Goal: Information Seeking & Learning: Learn about a topic

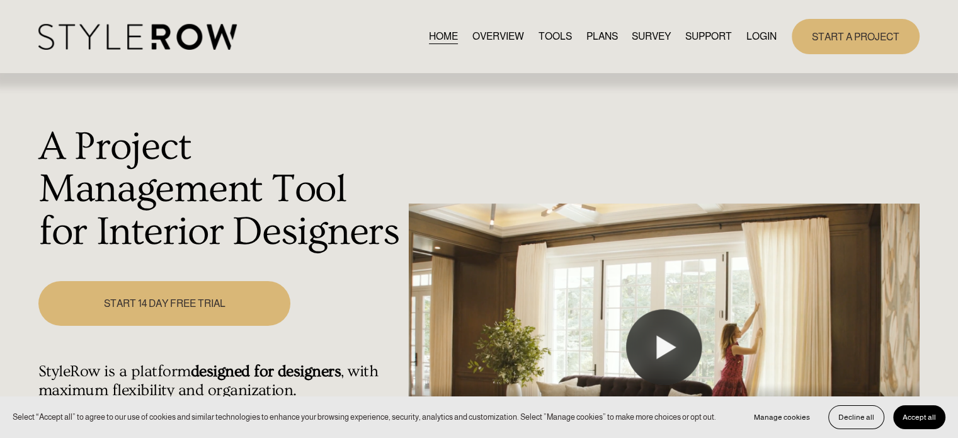
click at [933, 417] on span "Accept all" at bounding box center [918, 416] width 33 height 9
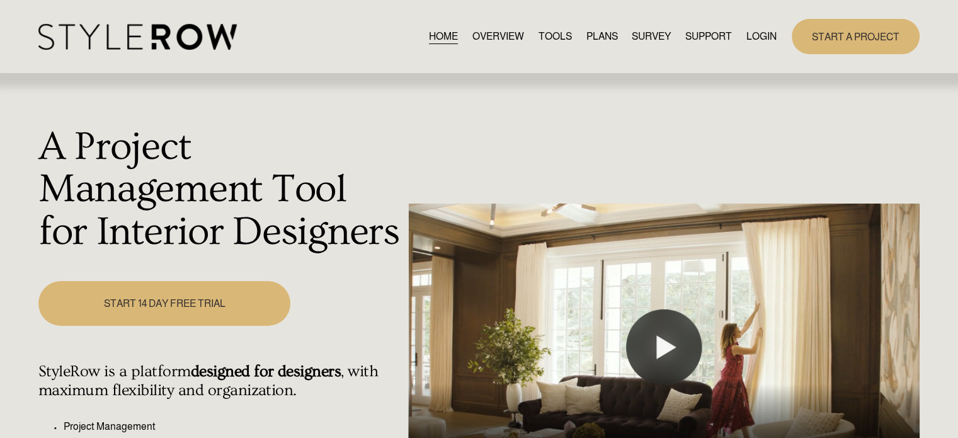
click at [760, 34] on link "LOGIN" at bounding box center [761, 36] width 30 height 17
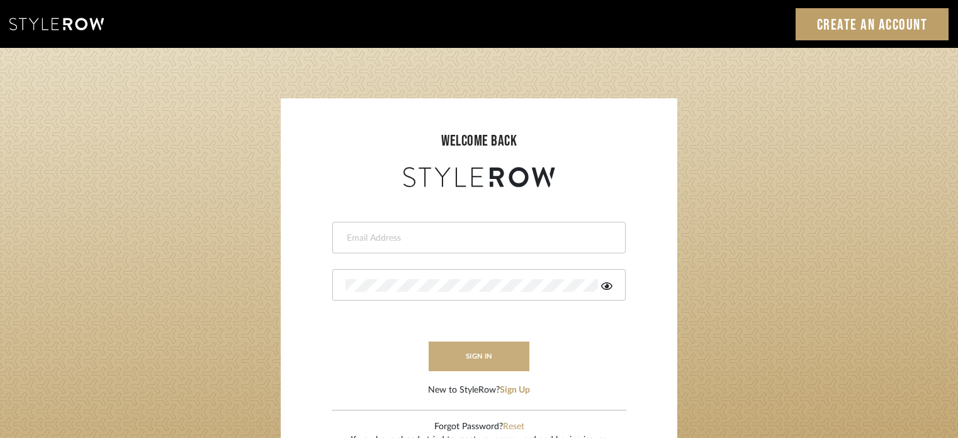
type input "[PERSON_NAME][EMAIL_ADDRESS][DOMAIN_NAME]"
click at [485, 348] on button "sign in" at bounding box center [479, 356] width 101 height 30
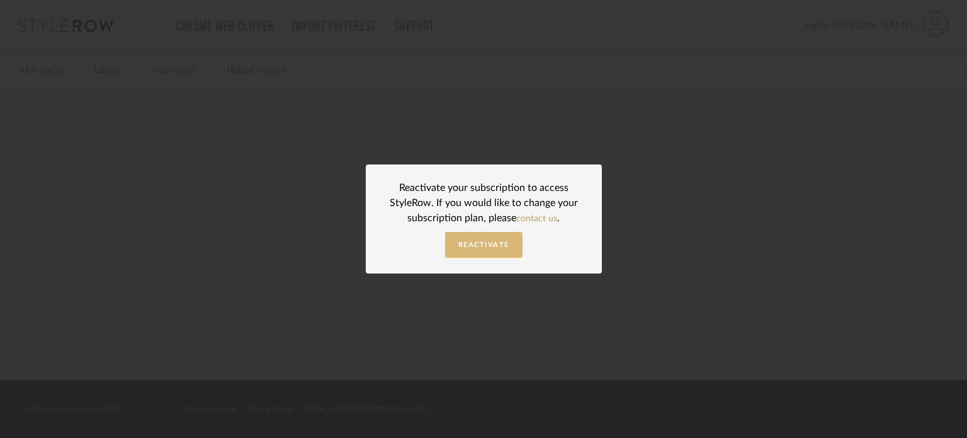
click at [494, 242] on span "Reactivate" at bounding box center [483, 244] width 51 height 7
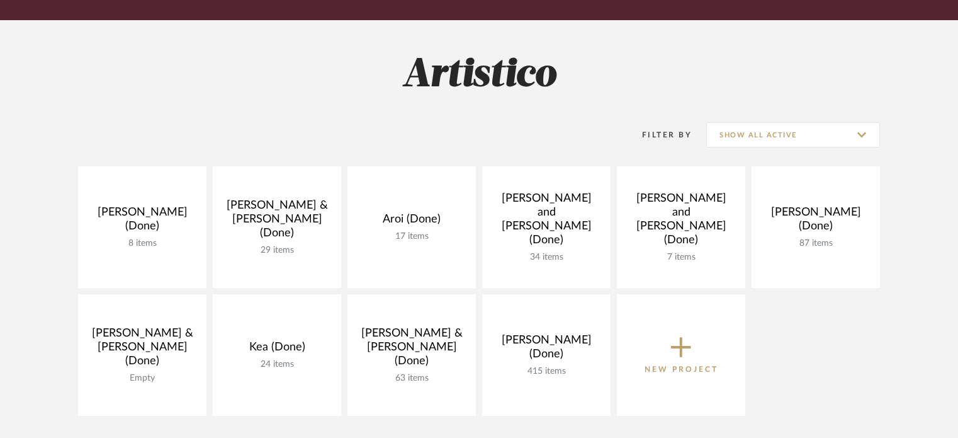
scroll to position [63, 0]
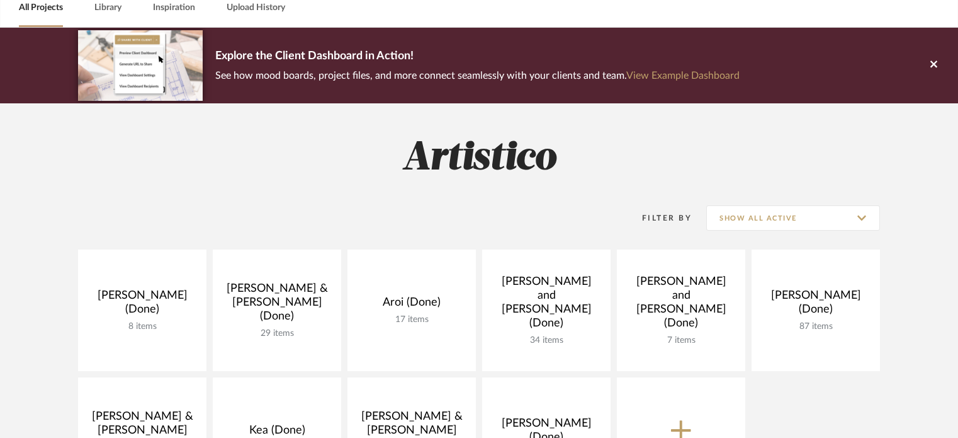
drag, startPoint x: 932, startPoint y: 65, endPoint x: 924, endPoint y: 83, distance: 19.8
click at [932, 65] on icon at bounding box center [933, 64] width 7 height 11
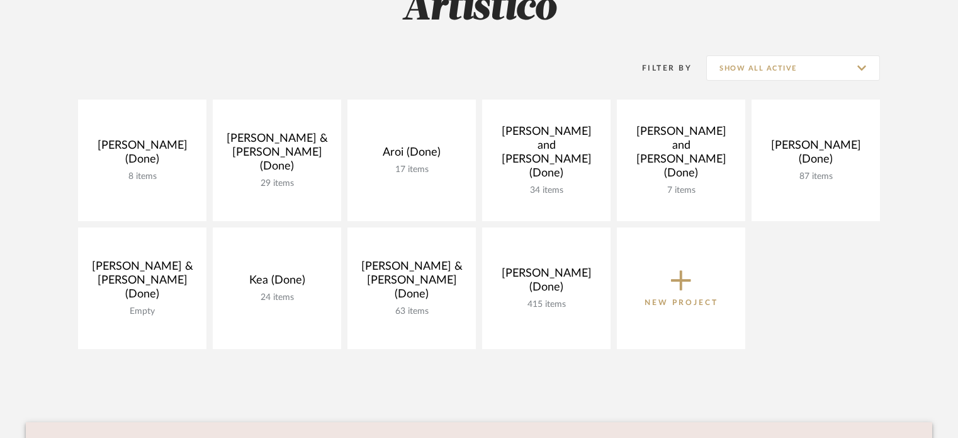
scroll to position [0, 0]
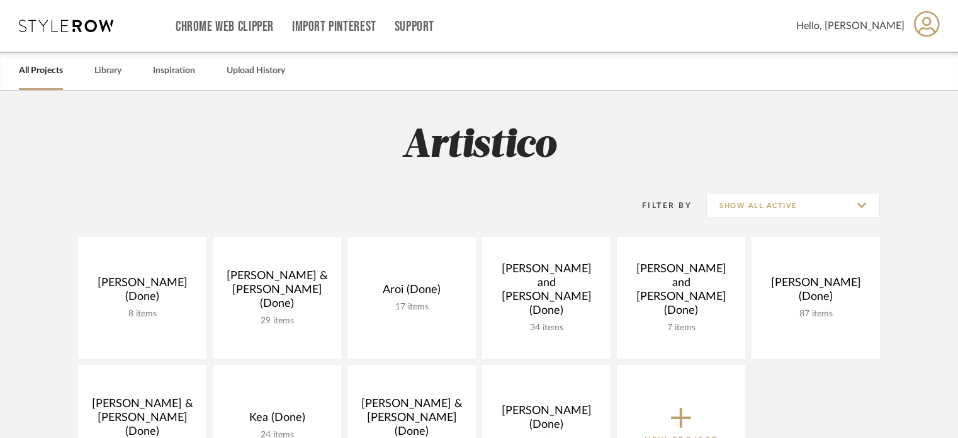
click at [730, 132] on h2 "Artistico" at bounding box center [479, 145] width 907 height 47
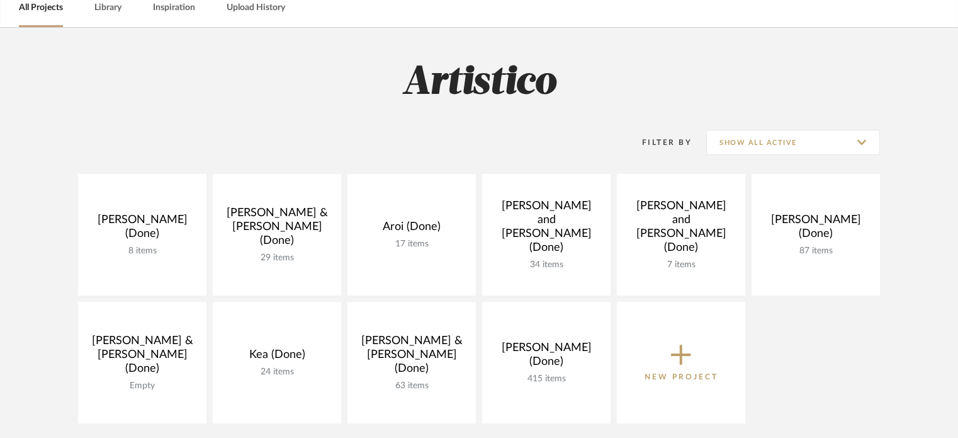
scroll to position [126, 0]
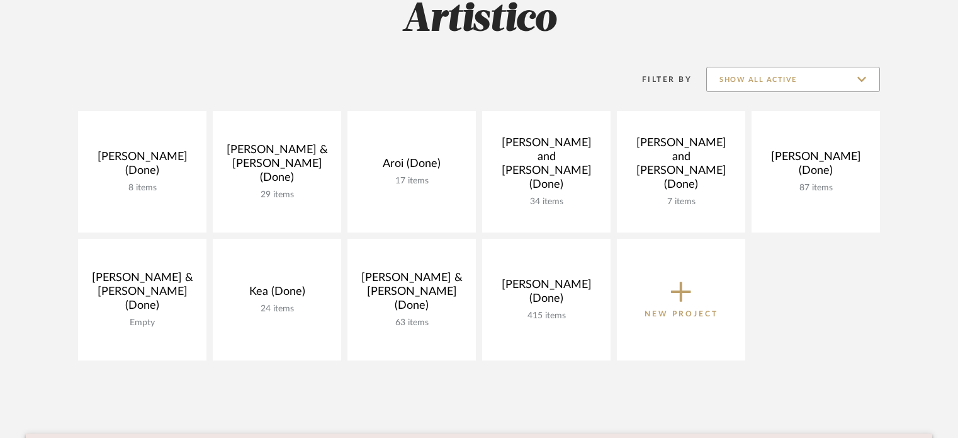
click at [816, 74] on input "Show All Active" at bounding box center [793, 79] width 174 height 25
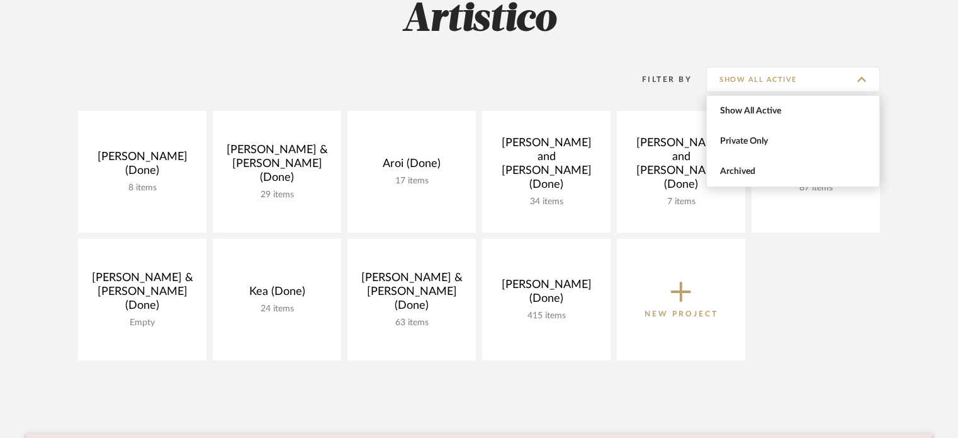
click at [818, 267] on div "Aliano, Angie (Done) 8 items View Budget Open Project Anderson, Bryce & Abby (D…" at bounding box center [479, 239] width 907 height 256
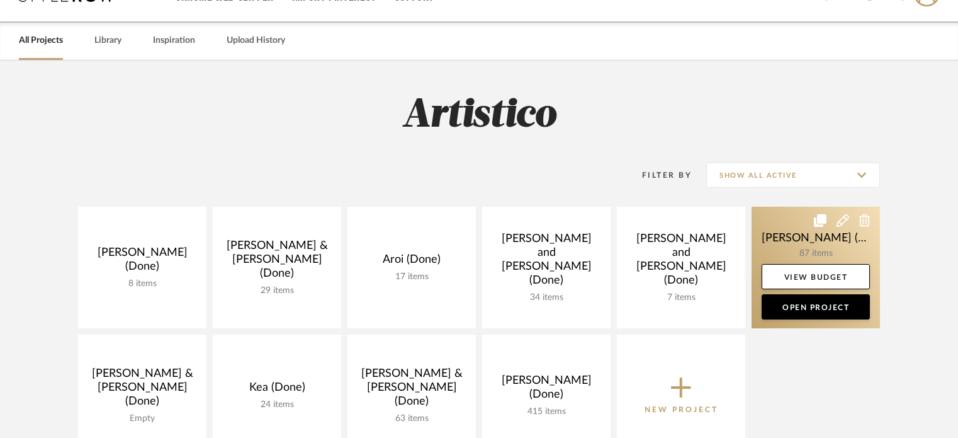
scroll to position [0, 0]
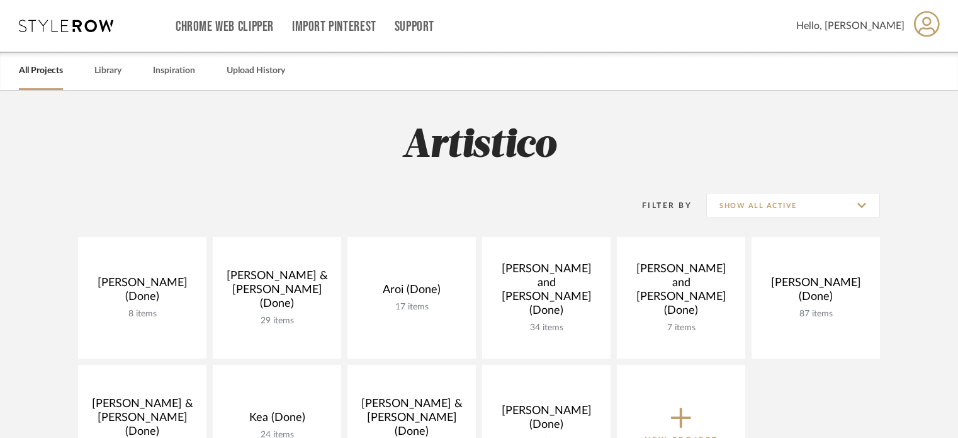
click at [924, 22] on icon at bounding box center [927, 24] width 26 height 26
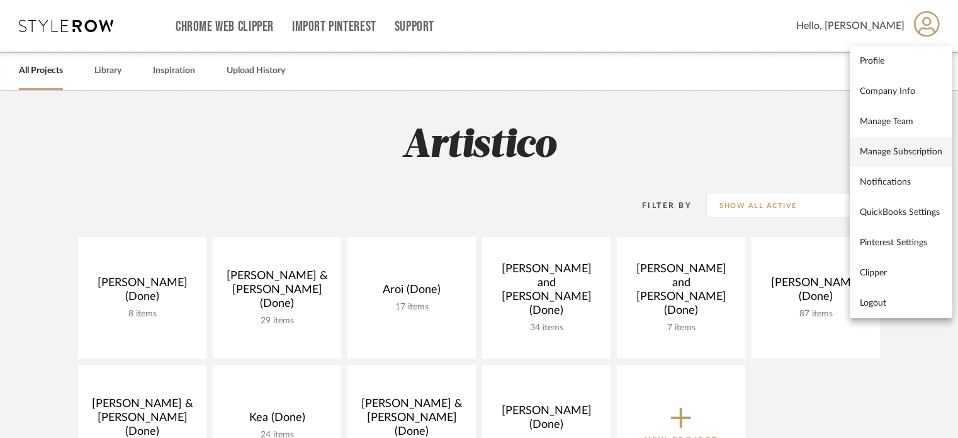
click at [889, 155] on span "Manage Subscription" at bounding box center [901, 151] width 82 height 11
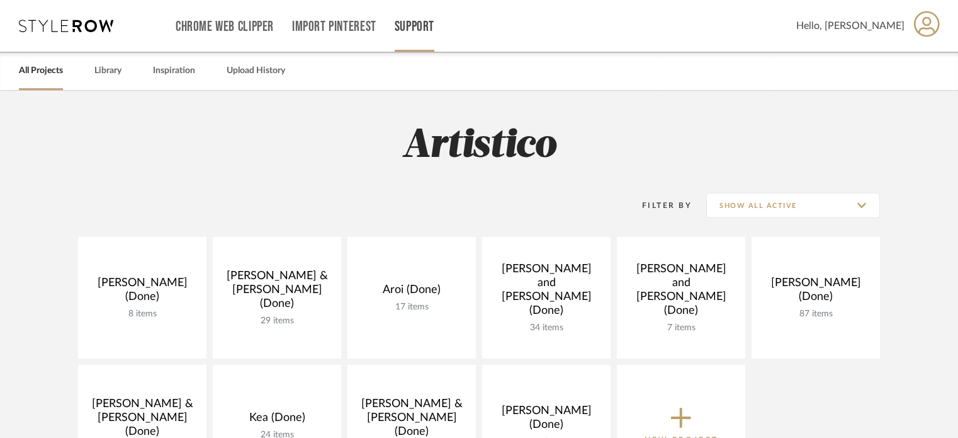
click at [407, 26] on link "Support" at bounding box center [415, 26] width 40 height 11
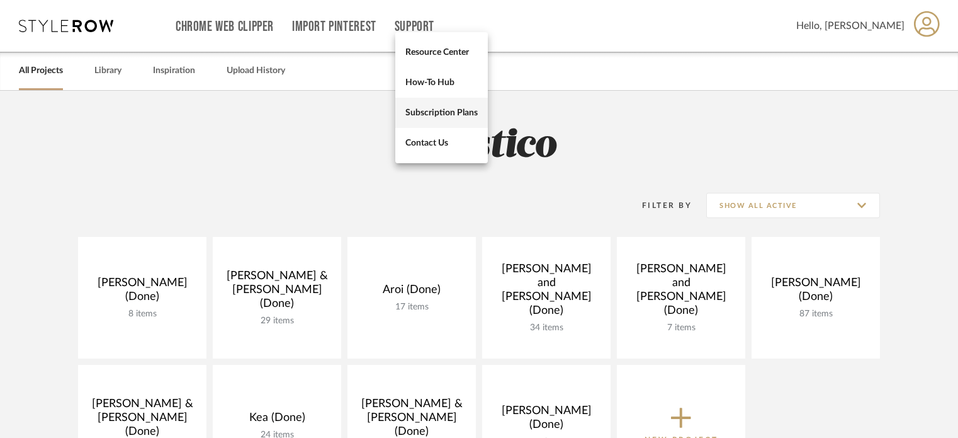
click at [437, 114] on span "Subscription Plans" at bounding box center [441, 112] width 72 height 11
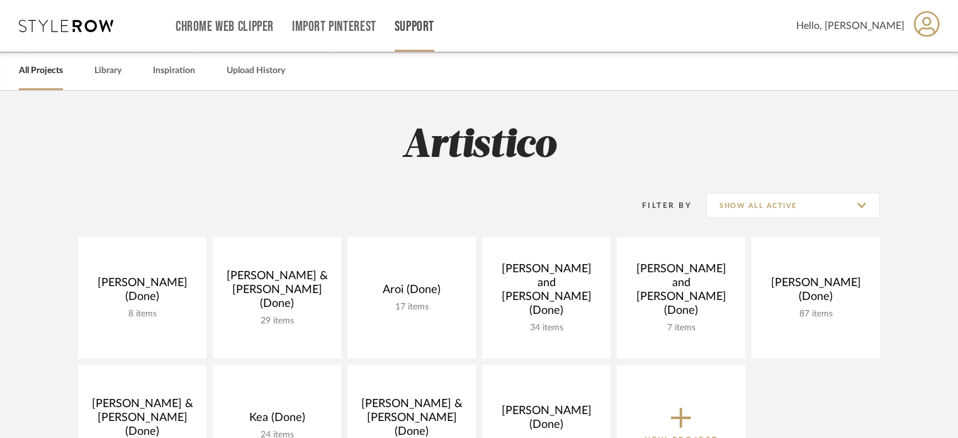
click at [412, 26] on link "Support" at bounding box center [415, 26] width 40 height 11
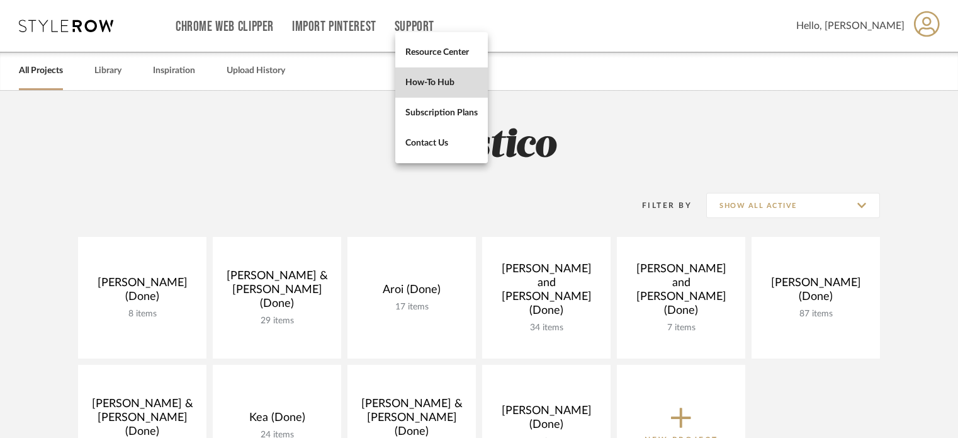
click at [433, 78] on span "How-To Hub" at bounding box center [441, 82] width 72 height 11
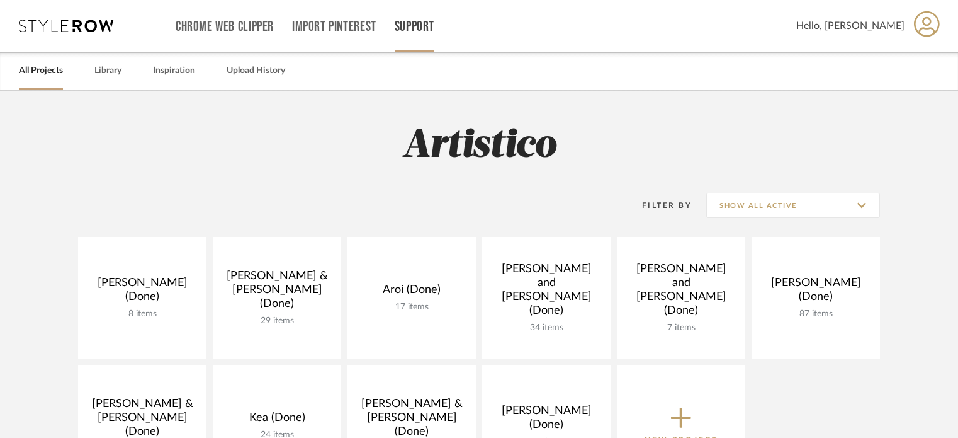
click at [417, 21] on link "Support" at bounding box center [415, 26] width 40 height 11
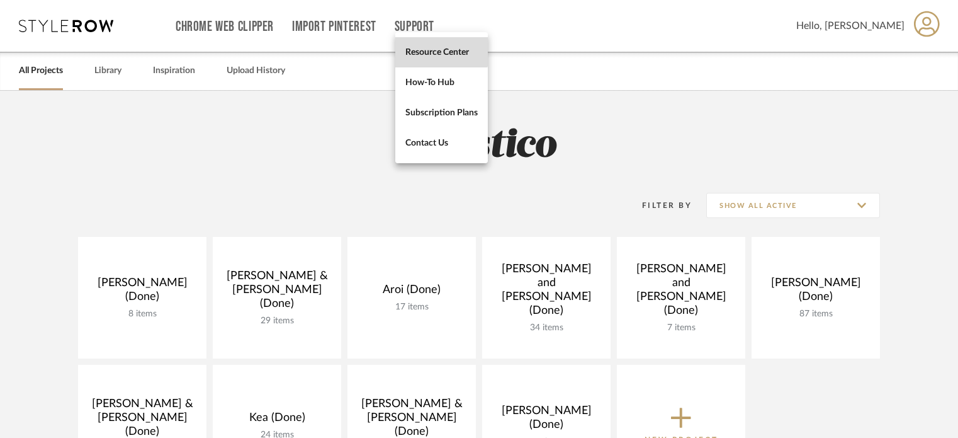
click at [431, 45] on link "Resource Center" at bounding box center [441, 52] width 93 height 30
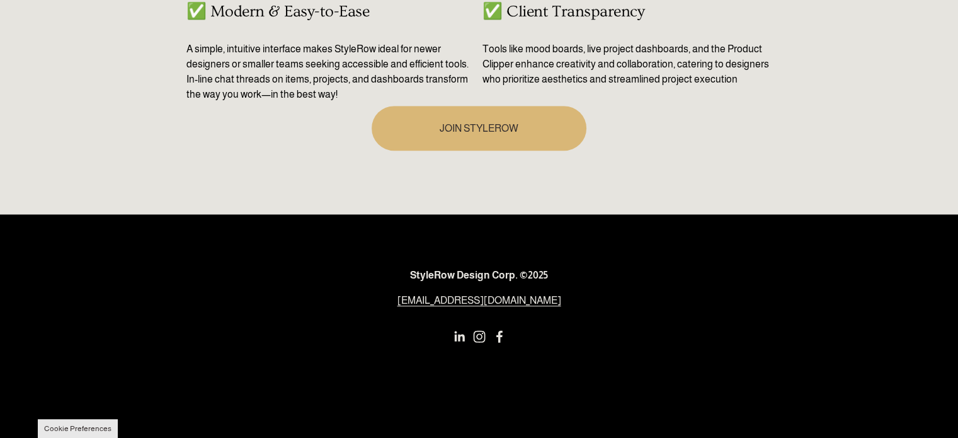
scroll to position [862, 0]
click at [484, 297] on link "[EMAIL_ADDRESS][DOMAIN_NAME]" at bounding box center [479, 300] width 164 height 15
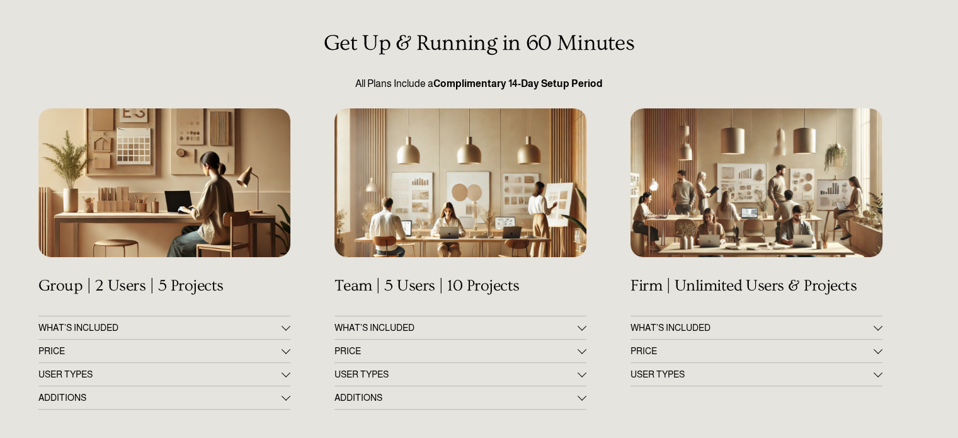
scroll to position [0, 0]
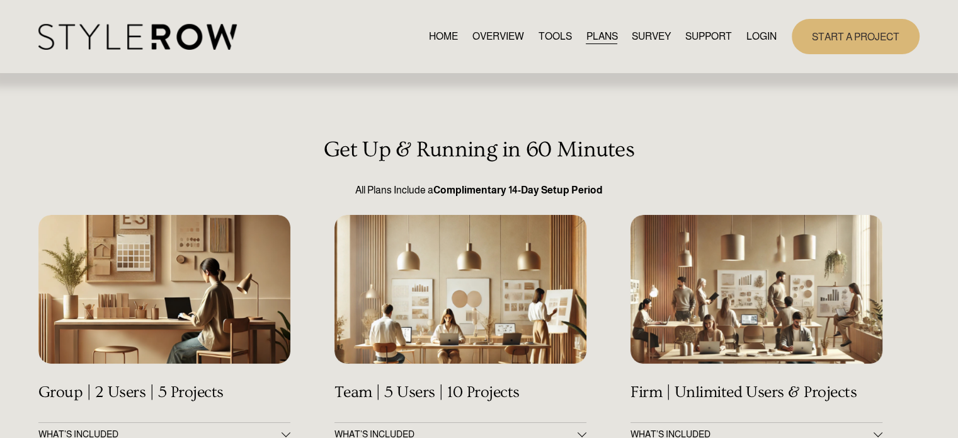
click at [753, 35] on link "LOGIN" at bounding box center [761, 36] width 30 height 17
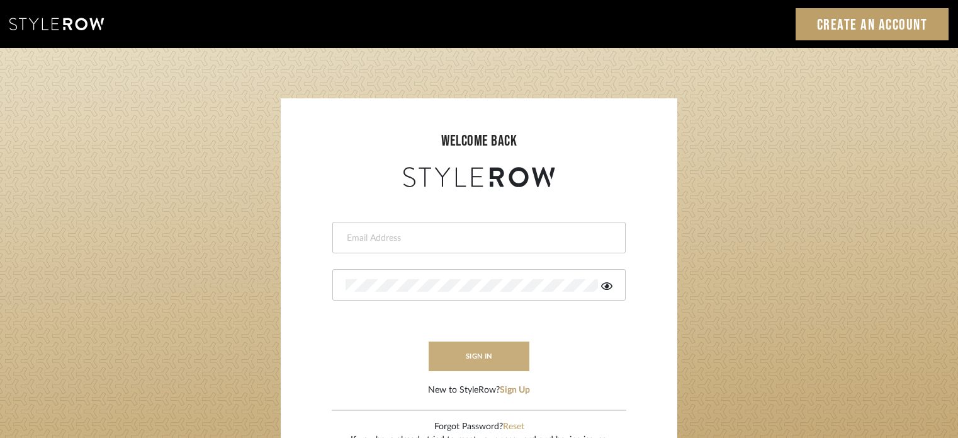
type input "[PERSON_NAME][EMAIL_ADDRESS][DOMAIN_NAME]"
click at [495, 353] on button "sign in" at bounding box center [479, 356] width 101 height 30
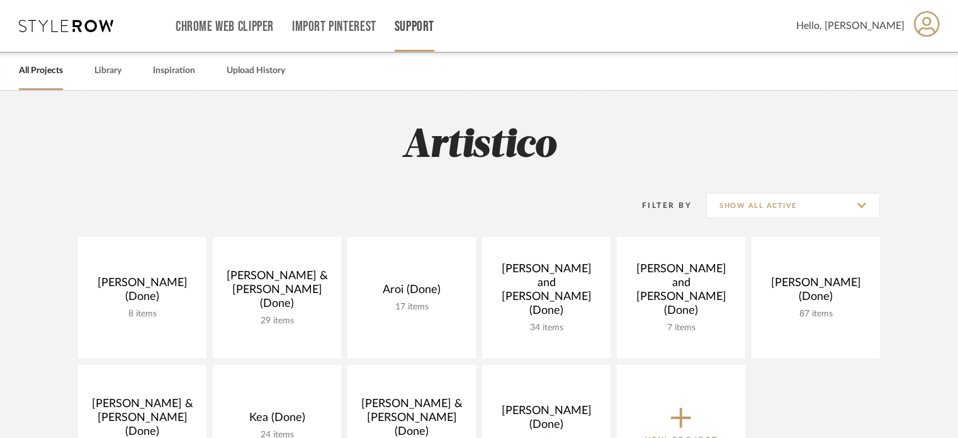
click at [402, 29] on link "Support" at bounding box center [415, 26] width 40 height 11
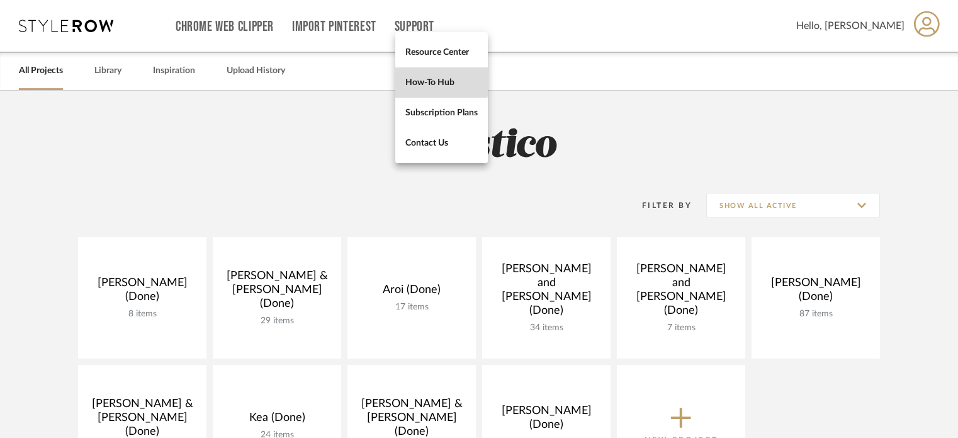
click at [421, 79] on span "How-To Hub" at bounding box center [441, 82] width 72 height 11
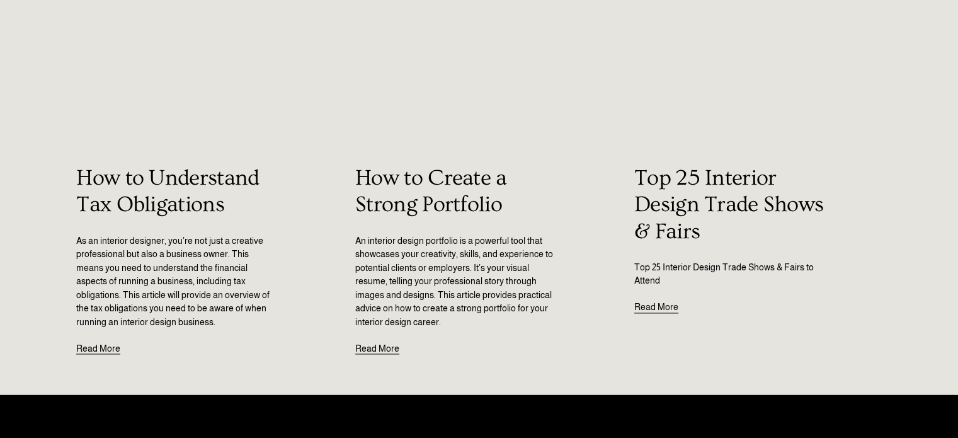
scroll to position [1637, 0]
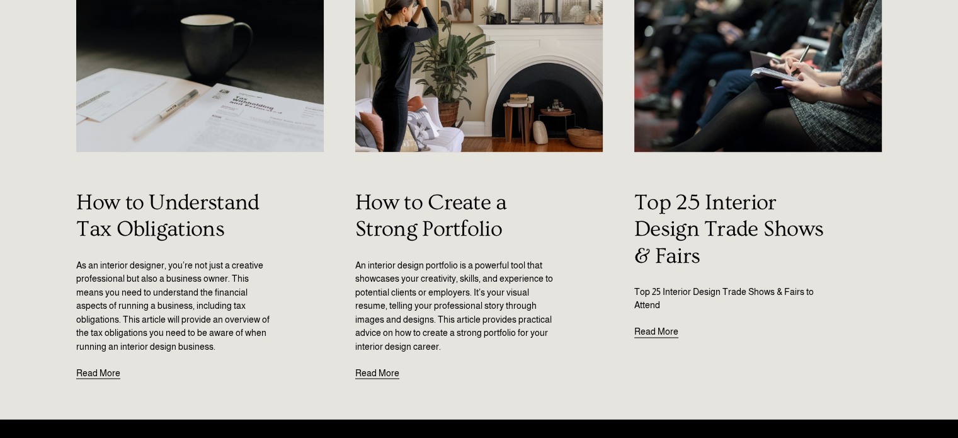
click at [651, 332] on link "Read More" at bounding box center [656, 325] width 44 height 27
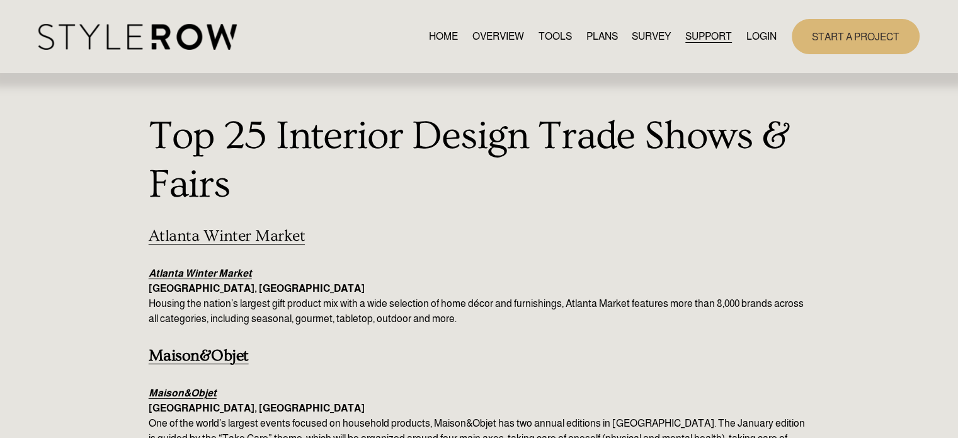
click at [0, 0] on span "QUESTIONS" at bounding box center [0, 0] width 0 height 0
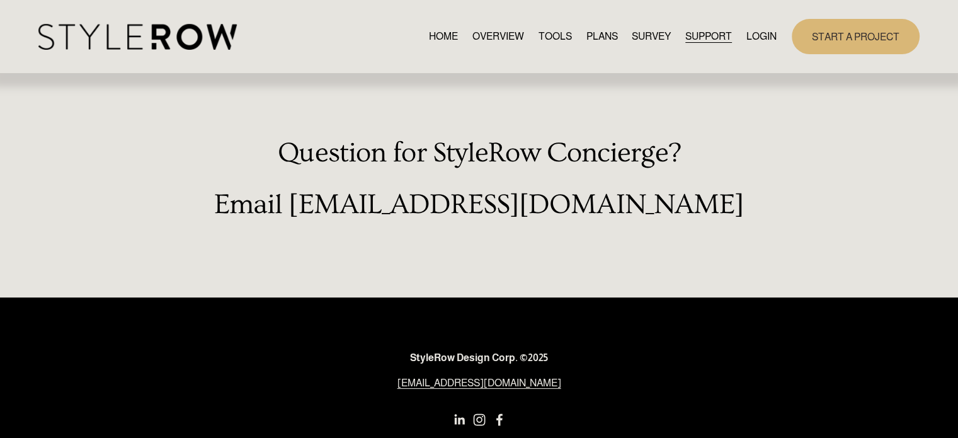
click at [696, 39] on span "SUPPORT" at bounding box center [708, 36] width 47 height 15
click at [0, 0] on link "RESOURCE CENTER" at bounding box center [0, 0] width 0 height 0
